Goal: Check status: Check status

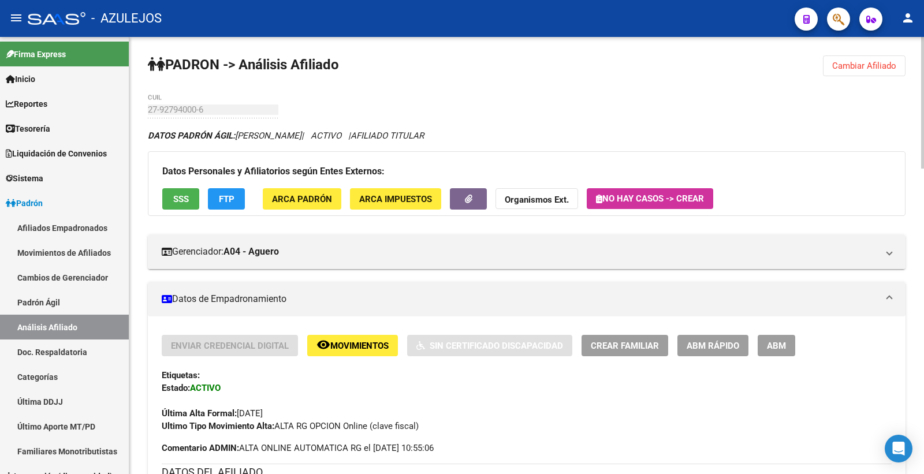
click at [839, 69] on span "Cambiar Afiliado" at bounding box center [864, 66] width 64 height 10
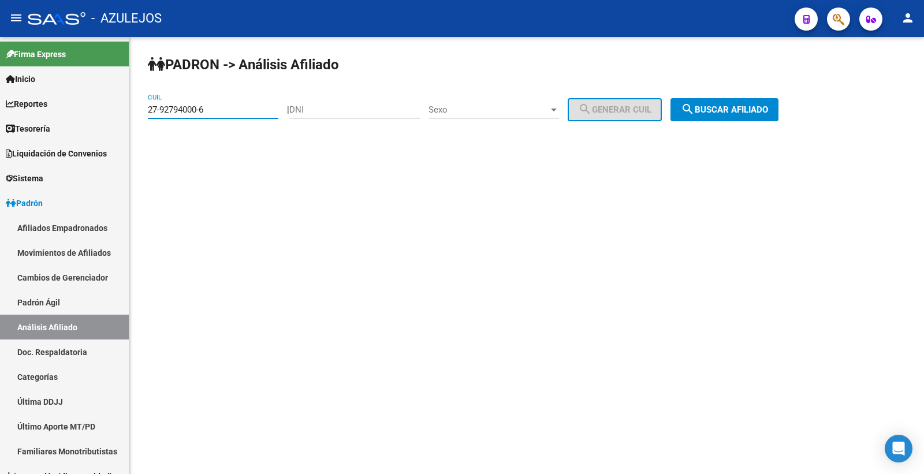
drag, startPoint x: 218, startPoint y: 111, endPoint x: 144, endPoint y: 111, distance: 73.9
click at [144, 111] on div "PADRON -> Análisis Afiliado 27-92794000-6 CUIL | DNI Sexo Sexo search Generar C…" at bounding box center [526, 97] width 794 height 121
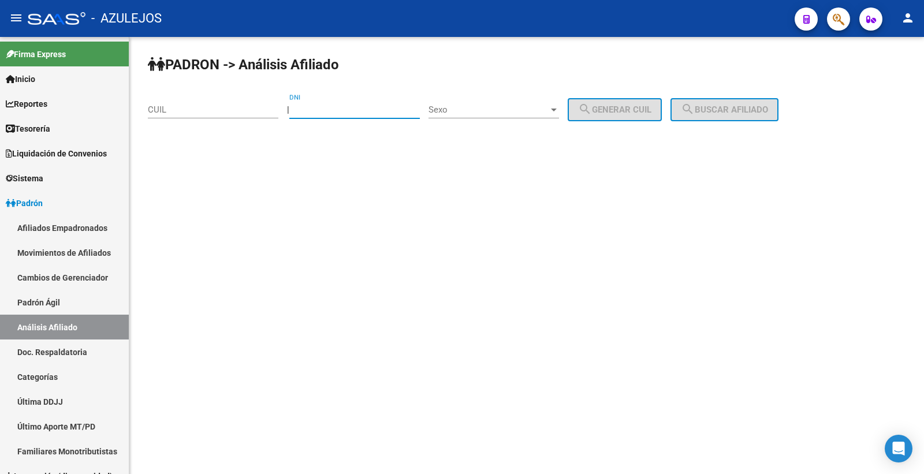
click at [347, 112] on input "DNI" at bounding box center [354, 110] width 130 height 10
type input "35941102"
click at [533, 235] on mat-sidenav-content "PADRON -> Análisis Afiliado CUIL | 35941102 DNI Sexo Sexo search Generar CUIL s…" at bounding box center [526, 255] width 794 height 437
click at [487, 107] on span "Sexo" at bounding box center [488, 110] width 120 height 10
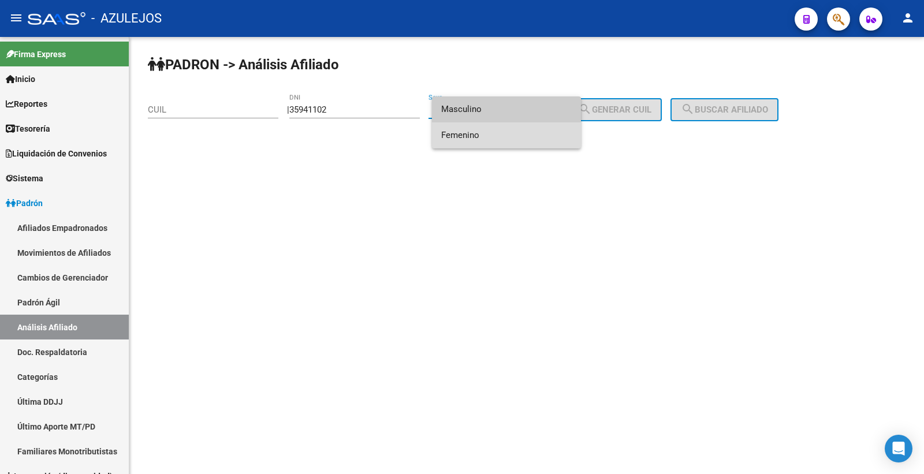
drag, startPoint x: 488, startPoint y: 137, endPoint x: 591, endPoint y: 136, distance: 102.2
click at [491, 136] on span "Femenino" at bounding box center [506, 135] width 130 height 26
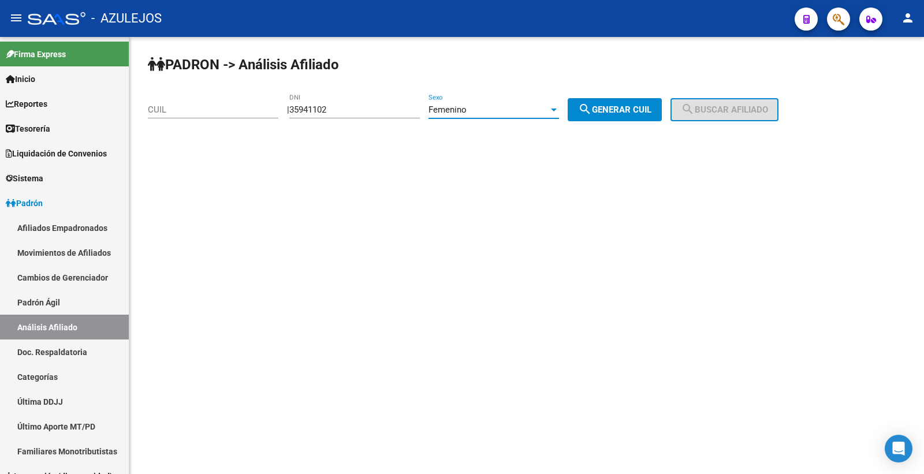
drag, startPoint x: 648, startPoint y: 111, endPoint x: 741, endPoint y: 115, distance: 93.1
click at [651, 111] on span "search Generar CUIL" at bounding box center [614, 110] width 73 height 10
type input "27-35941102-8"
drag, startPoint x: 741, startPoint y: 114, endPoint x: 727, endPoint y: 194, distance: 81.4
click at [741, 113] on span "search Buscar afiliado" at bounding box center [724, 110] width 87 height 10
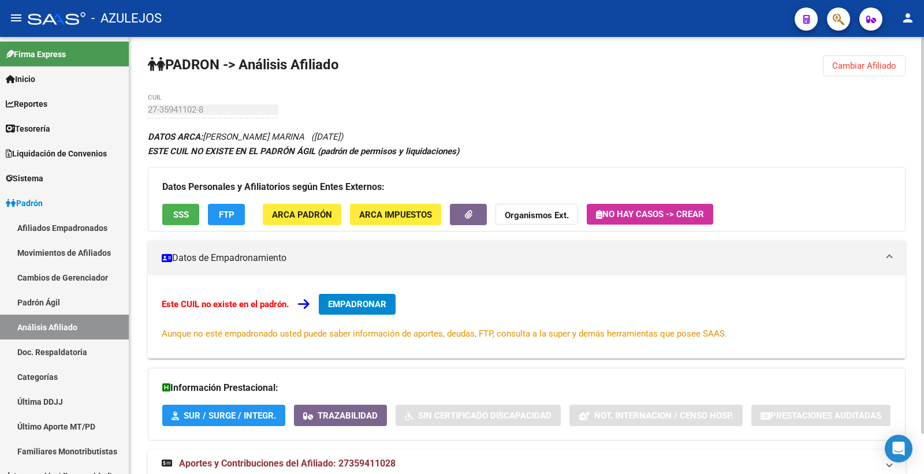
click at [847, 69] on span "Cambiar Afiliado" at bounding box center [864, 66] width 64 height 10
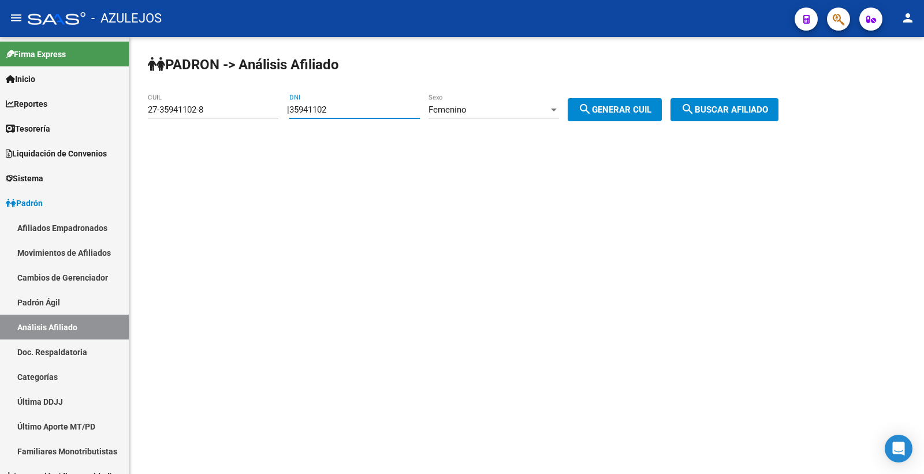
drag, startPoint x: 306, startPoint y: 109, endPoint x: 289, endPoint y: 113, distance: 17.8
click at [289, 113] on div "| 35941102 DNI Femenino Sexo search Generar CUIL" at bounding box center [478, 110] width 383 height 10
type input "57424223"
click at [651, 111] on span "search Generar CUIL" at bounding box center [614, 110] width 73 height 10
type input "27-57424223-7"
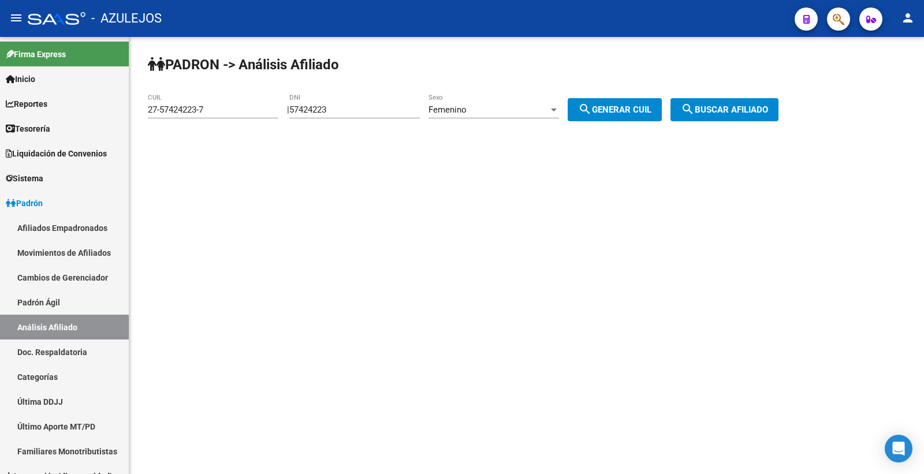
click at [764, 114] on span "search Buscar afiliado" at bounding box center [724, 110] width 87 height 10
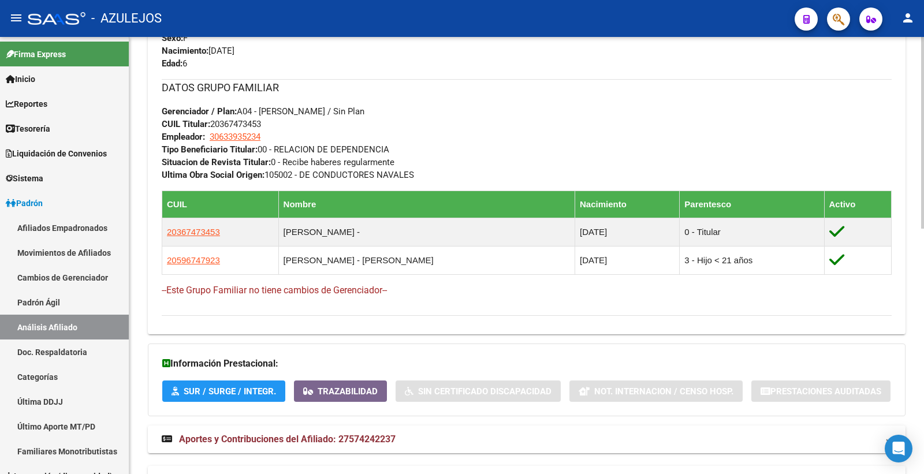
scroll to position [513, 0]
